Goal: Information Seeking & Learning: Learn about a topic

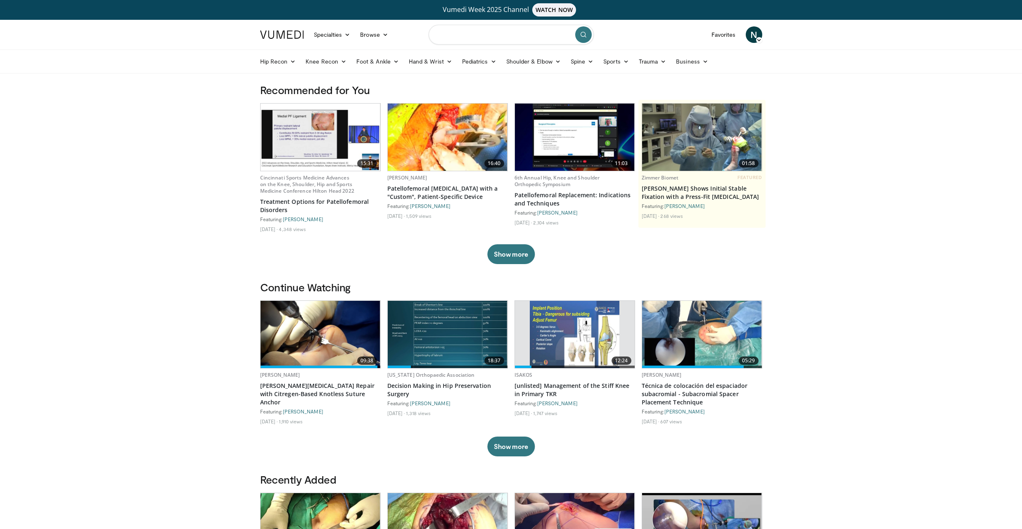
click at [455, 37] on input "Search topics, interventions" at bounding box center [511, 35] width 165 height 20
type input "**********"
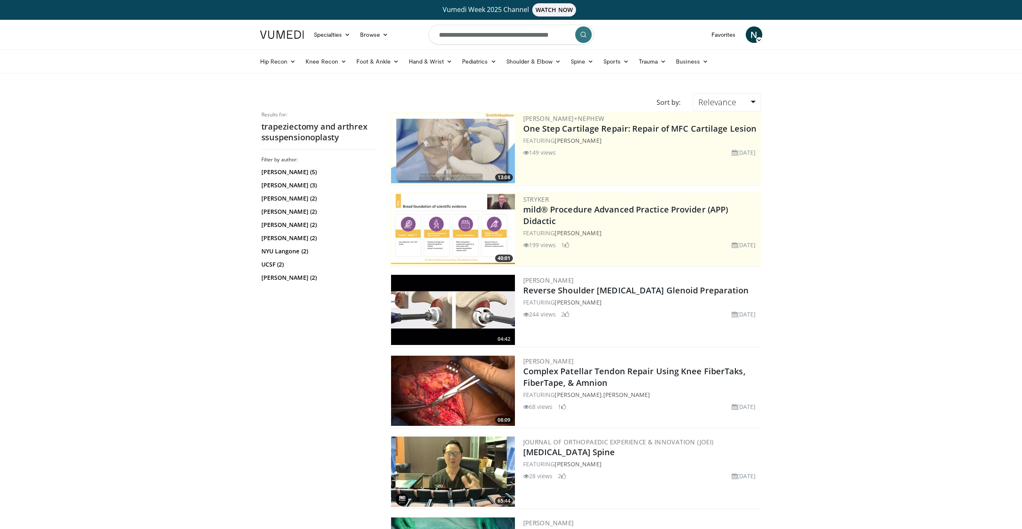
click at [584, 34] on icon "submit" at bounding box center [583, 34] width 7 height 7
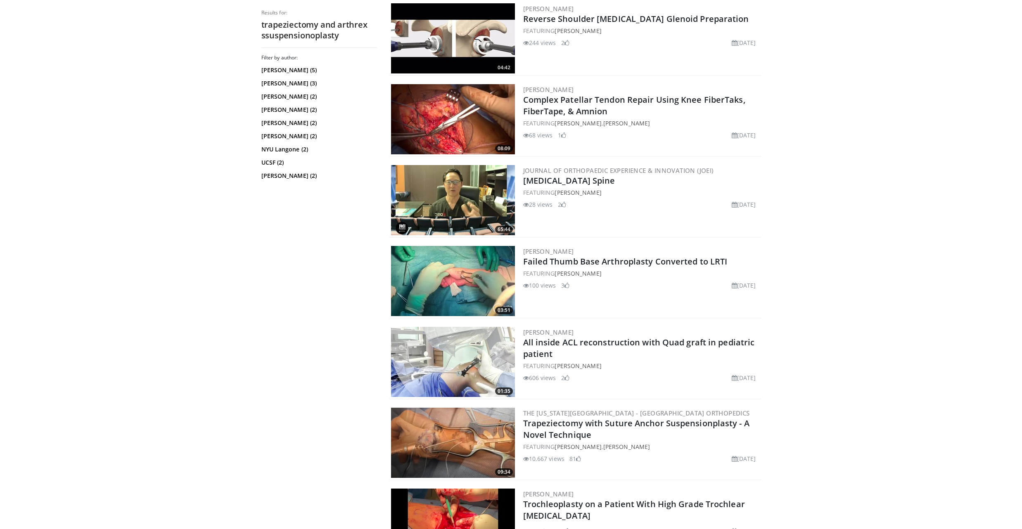
scroll to position [473, 0]
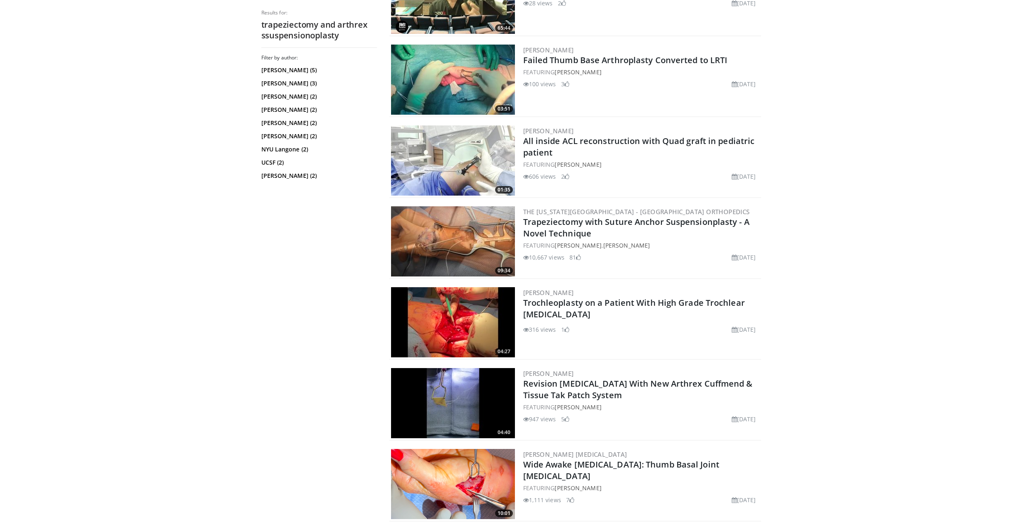
click at [477, 244] on img at bounding box center [453, 241] width 124 height 70
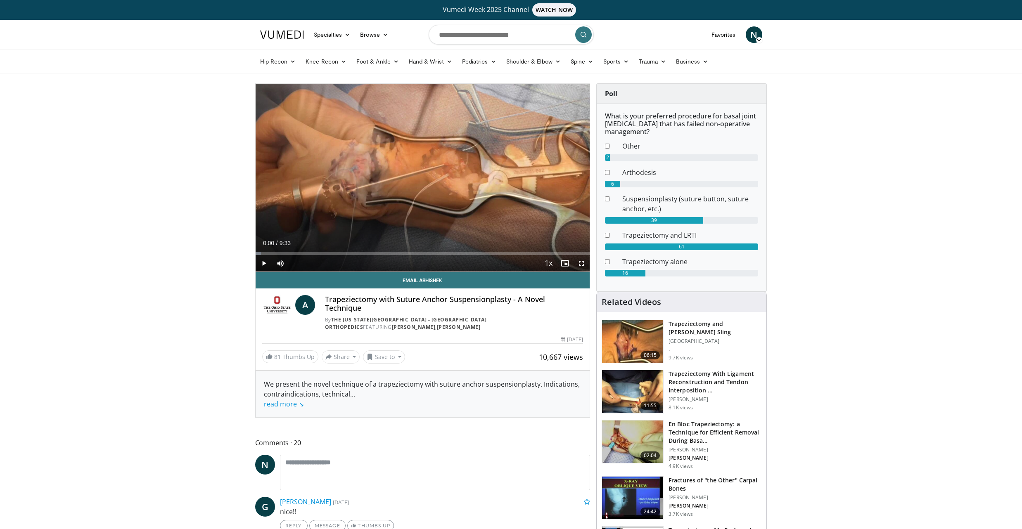
click at [263, 262] on span "Video Player" at bounding box center [264, 263] width 17 height 17
click at [580, 264] on span "Video Player" at bounding box center [581, 263] width 17 height 17
